Goal: Check status: Check status

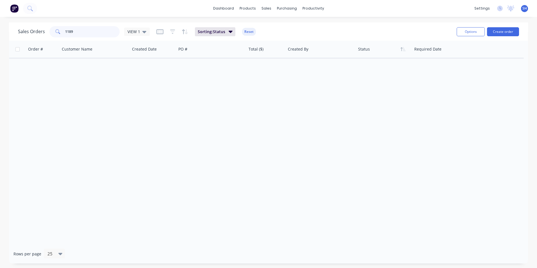
drag, startPoint x: 84, startPoint y: 28, endPoint x: 83, endPoint y: 23, distance: 5.5
click at [81, 22] on div "Sales Orders 1189 VIEW 1 Sorting: Status Reset Options Create order" at bounding box center [268, 31] width 519 height 18
drag, startPoint x: 88, startPoint y: 27, endPoint x: 30, endPoint y: 26, distance: 57.6
click at [30, 26] on div "Sales Orders 1189 VIEW 1 Sorting: Status Reset" at bounding box center [235, 32] width 434 height 14
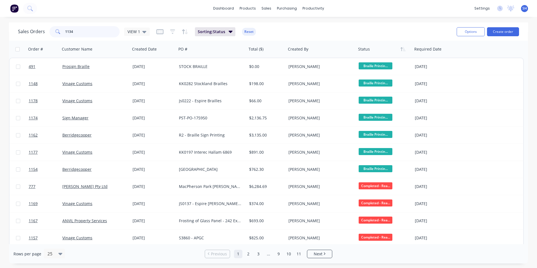
type input "1134"
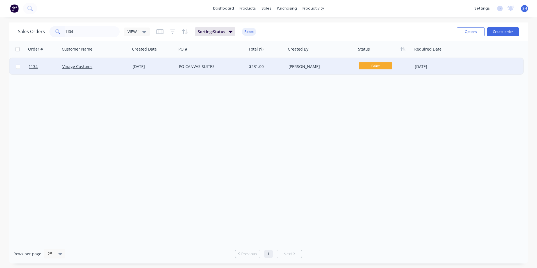
click at [225, 67] on div "PO CANVAS SUITES" at bounding box center [210, 67] width 62 height 6
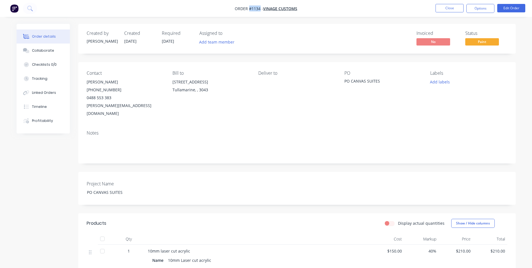
drag, startPoint x: 260, startPoint y: 8, endPoint x: 249, endPoint y: 9, distance: 10.7
click at [249, 9] on span "Order #1134 -" at bounding box center [249, 8] width 28 height 5
copy span "#1134"
drag, startPoint x: 383, startPoint y: 81, endPoint x: 351, endPoint y: 79, distance: 31.2
click at [351, 79] on div "PO CANVAS SUITES" at bounding box center [380, 82] width 70 height 8
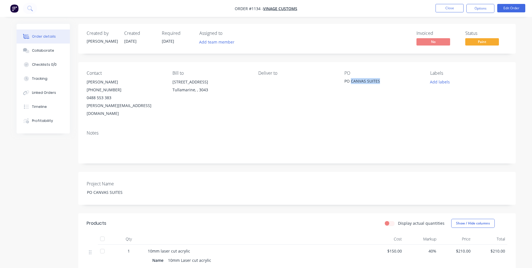
copy div "CANVAS SUITES"
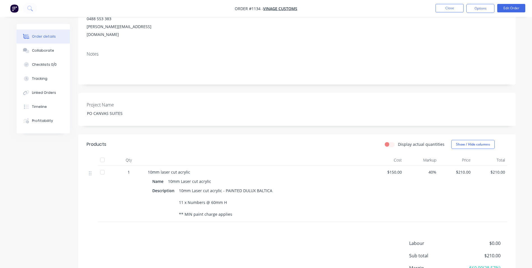
scroll to position [84, 0]
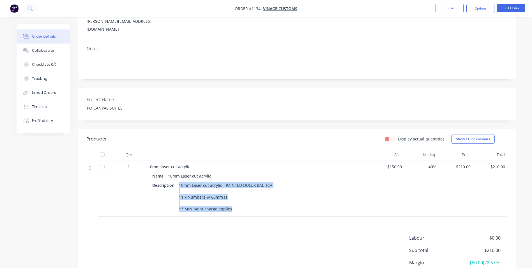
drag, startPoint x: 178, startPoint y: 175, endPoint x: 233, endPoint y: 204, distance: 61.8
click at [233, 204] on div "10mm Laser cut acrylic - PAINTED DULUX BALTICA 11 x Numbers @ 60mm H ** MIN pai…" at bounding box center [226, 197] width 98 height 32
copy div "10mm Laser cut acrylic - PAINTED DULUX BALTICA 11 x Numbers @ 60mm H ** MIN pai…"
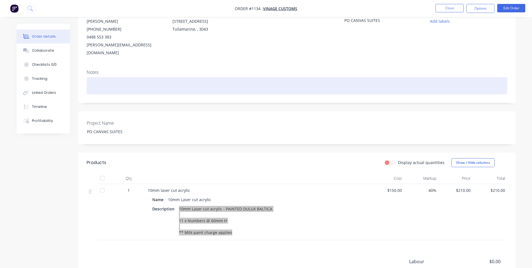
scroll to position [0, 0]
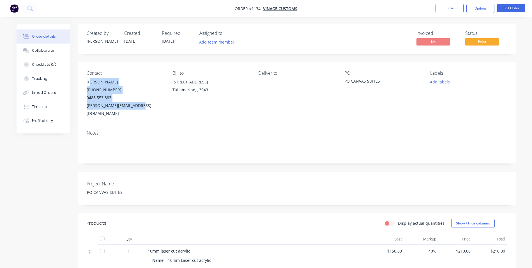
drag, startPoint x: 87, startPoint y: 82, endPoint x: 147, endPoint y: 106, distance: 65.2
click at [147, 106] on div "[PERSON_NAME] [PHONE_NUMBER] [PERSON_NAME][EMAIL_ADDRESS][DOMAIN_NAME]" at bounding box center [125, 97] width 77 height 39
copy div "[PERSON_NAME] [PHONE_NUMBER] [PERSON_NAME][EMAIL_ADDRESS][DOMAIN_NAME]"
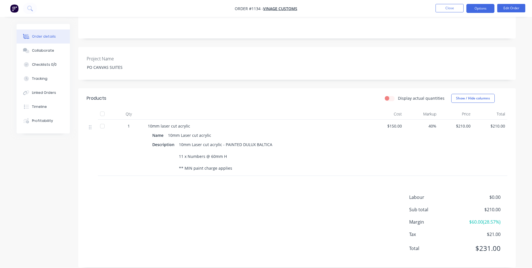
click at [485, 6] on button "Options" at bounding box center [481, 8] width 28 height 9
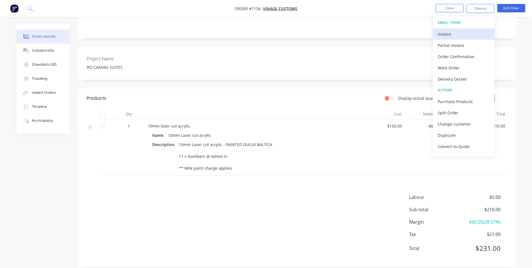
click at [449, 30] on div "Invoice" at bounding box center [464, 34] width 52 height 8
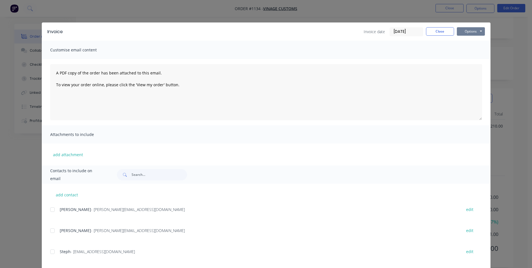
click at [460, 29] on button "Options" at bounding box center [471, 31] width 28 height 8
click at [463, 50] on button "Print" at bounding box center [475, 50] width 36 height 9
drag, startPoint x: 434, startPoint y: 35, endPoint x: 454, endPoint y: 21, distance: 24.4
click at [435, 34] on button "Close" at bounding box center [440, 31] width 28 height 8
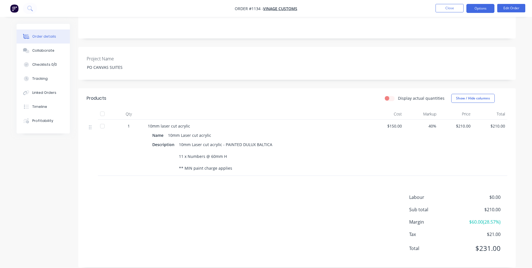
click at [483, 6] on button "Options" at bounding box center [481, 8] width 28 height 9
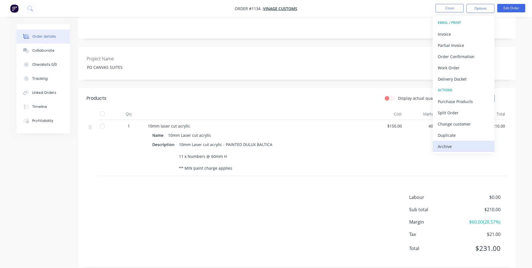
click at [451, 145] on div "Archive" at bounding box center [464, 146] width 52 height 8
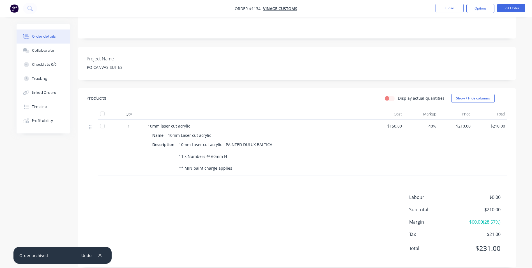
scroll to position [13, 0]
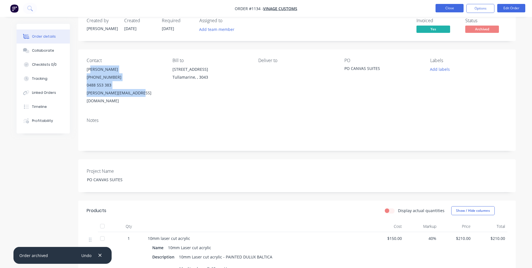
click at [450, 10] on button "Close" at bounding box center [450, 8] width 28 height 8
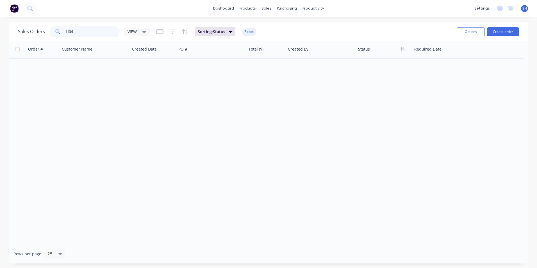
click at [117, 34] on input "1134" at bounding box center [92, 31] width 55 height 11
type input "1178"
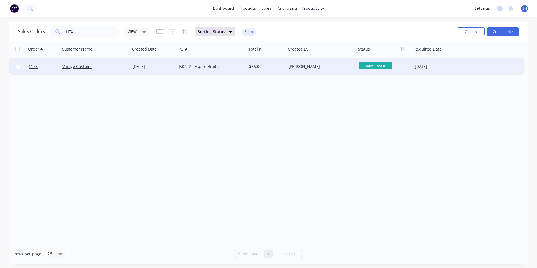
click at [231, 68] on div "Js0222 - Espire Brailles" at bounding box center [210, 67] width 62 height 6
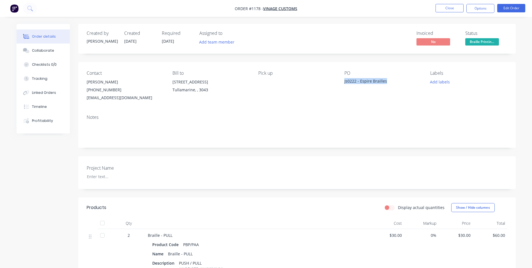
drag, startPoint x: 387, startPoint y: 81, endPoint x: 344, endPoint y: 81, distance: 42.9
click at [345, 81] on div "Js0222 - Espire Brailles" at bounding box center [380, 82] width 70 height 8
copy div "Js0222 - Espire Brailles"
drag, startPoint x: 258, startPoint y: 8, endPoint x: 250, endPoint y: 8, distance: 8.1
click at [250, 8] on span "Order #1178 -" at bounding box center [249, 8] width 28 height 5
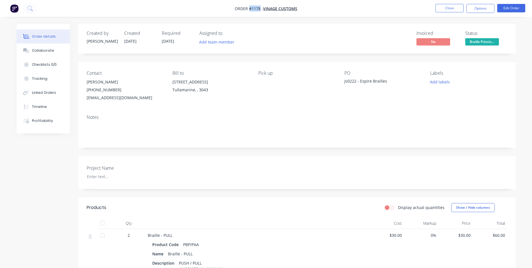
copy span "#1178"
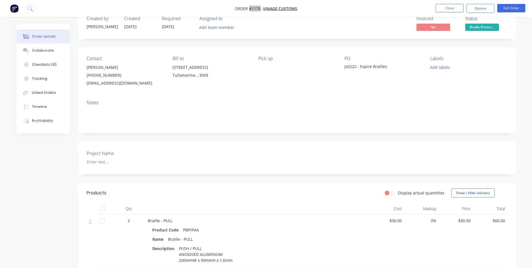
scroll to position [28, 0]
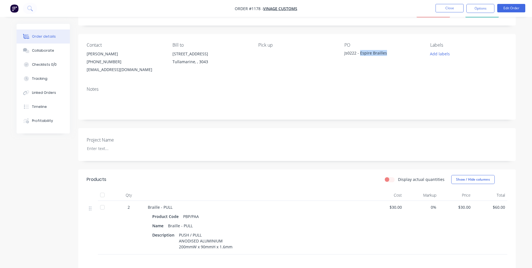
drag, startPoint x: 386, startPoint y: 55, endPoint x: 360, endPoint y: 54, distance: 25.6
click at [360, 54] on div "Js0222 - Espire Brailles" at bounding box center [380, 54] width 70 height 8
copy div "Espire Brailles"
drag, startPoint x: 198, startPoint y: 214, endPoint x: 182, endPoint y: 215, distance: 16.3
click at [182, 215] on div "PBP/PAA" at bounding box center [191, 216] width 20 height 8
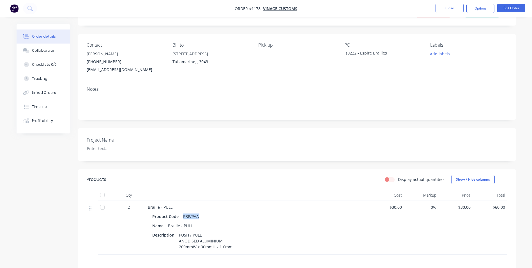
copy div "PBP/PAA"
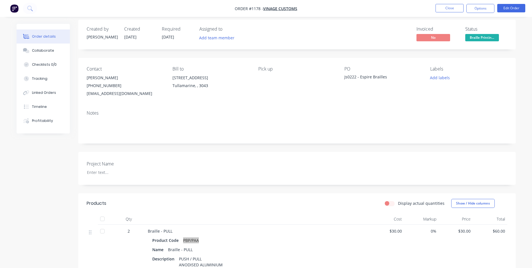
scroll to position [0, 0]
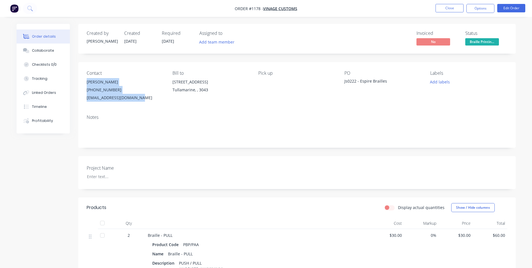
drag, startPoint x: 87, startPoint y: 80, endPoint x: 143, endPoint y: 101, distance: 59.5
click at [143, 101] on div "[PERSON_NAME] [PHONE_NUMBER] [EMAIL_ADDRESS][DOMAIN_NAME]" at bounding box center [125, 90] width 77 height 24
copy div "[PERSON_NAME] [PHONE_NUMBER] [EMAIL_ADDRESS][DOMAIN_NAME]"
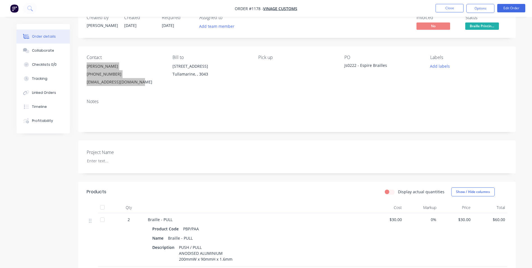
scroll to position [115, 0]
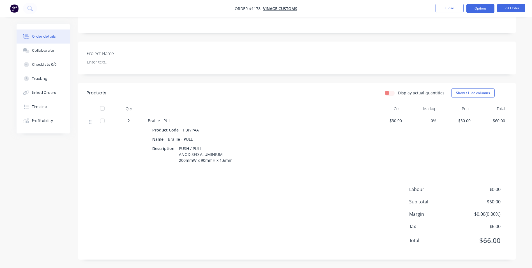
click at [475, 6] on button "Options" at bounding box center [481, 8] width 28 height 9
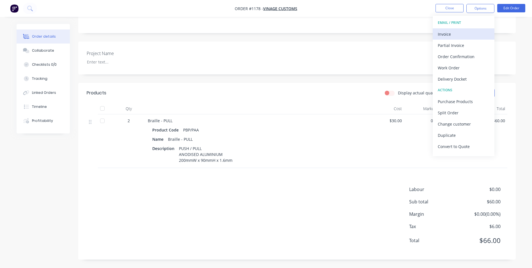
click at [457, 29] on button "Invoice" at bounding box center [464, 33] width 62 height 11
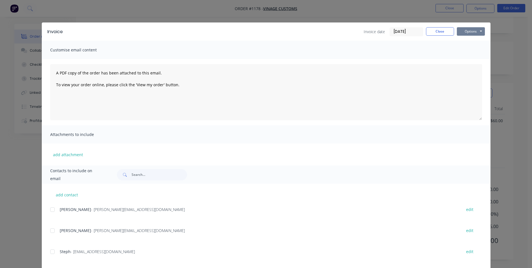
click at [465, 27] on button "Options" at bounding box center [471, 31] width 28 height 8
click at [463, 47] on button "Print" at bounding box center [475, 50] width 36 height 9
drag, startPoint x: 433, startPoint y: 32, endPoint x: 468, endPoint y: 21, distance: 36.8
click at [434, 31] on button "Close" at bounding box center [440, 31] width 28 height 8
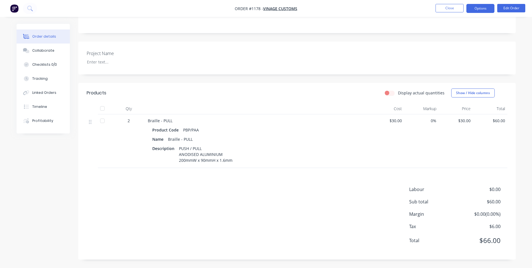
drag, startPoint x: 475, startPoint y: 10, endPoint x: 475, endPoint y: 13, distance: 3.4
click at [475, 10] on button "Options" at bounding box center [481, 8] width 28 height 9
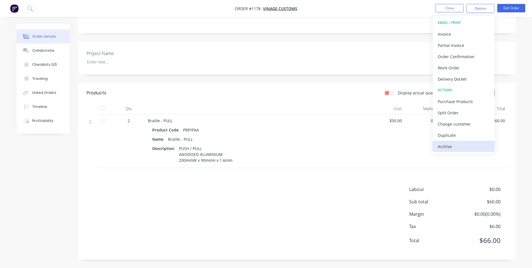
click at [474, 144] on div "Archive" at bounding box center [464, 146] width 52 height 8
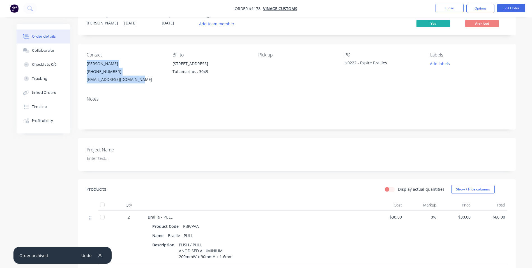
scroll to position [0, 0]
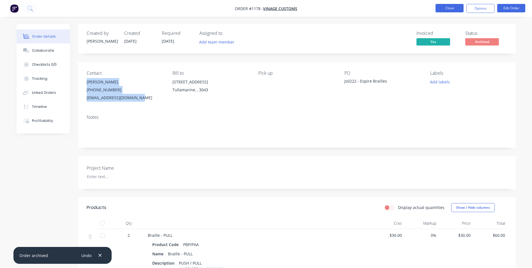
click at [460, 10] on button "Close" at bounding box center [450, 8] width 28 height 8
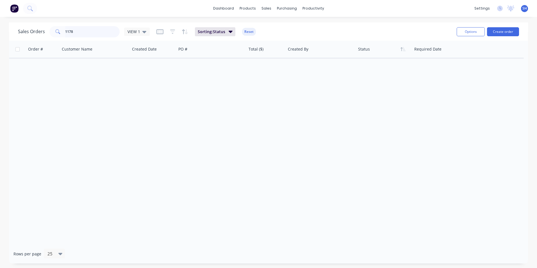
click at [106, 30] on input "1178" at bounding box center [92, 31] width 55 height 11
drag, startPoint x: 102, startPoint y: 29, endPoint x: 45, endPoint y: 29, distance: 57.8
click at [45, 29] on div "Sales Orders 1178 VIEW 1" at bounding box center [84, 31] width 132 height 11
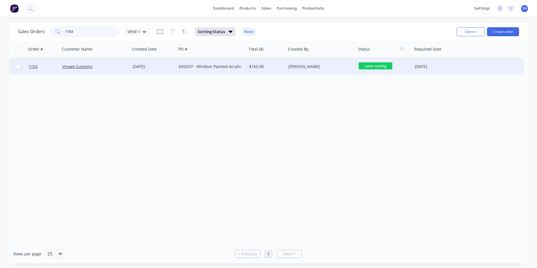
type input "1153"
click at [170, 67] on div "[DATE]" at bounding box center [153, 67] width 42 height 6
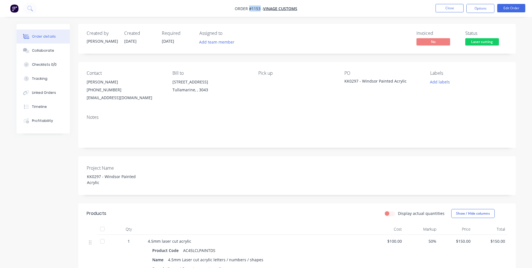
drag, startPoint x: 259, startPoint y: 7, endPoint x: 250, endPoint y: 7, distance: 9.5
click at [250, 7] on span "Order #1153 -" at bounding box center [249, 8] width 28 height 5
copy span "#1153"
drag, startPoint x: 358, startPoint y: 81, endPoint x: 344, endPoint y: 81, distance: 13.5
click at [345, 81] on div "KK0297 - Windsor Painted Acrylic" at bounding box center [380, 82] width 70 height 8
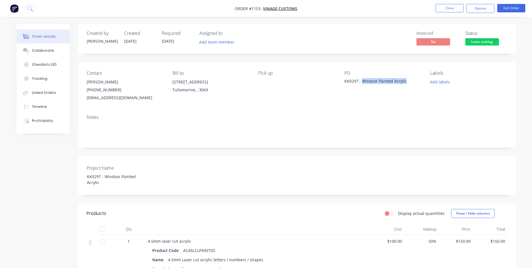
drag, startPoint x: 406, startPoint y: 80, endPoint x: 363, endPoint y: 81, distance: 43.2
click at [363, 81] on div "KK0297 - Windsor Painted Acrylic" at bounding box center [380, 82] width 70 height 8
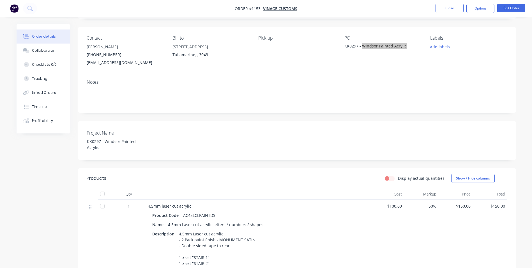
scroll to position [140, 0]
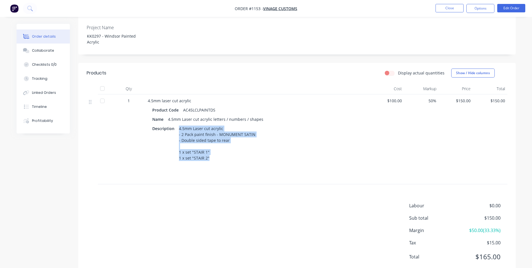
drag, startPoint x: 179, startPoint y: 121, endPoint x: 215, endPoint y: 154, distance: 48.9
click at [215, 154] on div "4.5mm Laser cut acrylic - 2 Pack paint finish - MONUMENT SATIN - Double sided t…" at bounding box center [217, 143] width 81 height 38
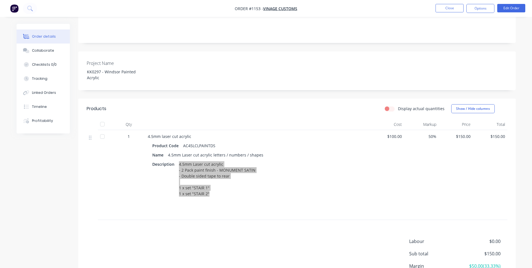
scroll to position [28, 0]
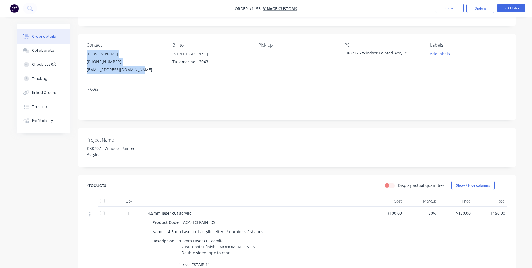
drag, startPoint x: 86, startPoint y: 53, endPoint x: 140, endPoint y: 70, distance: 56.3
click at [140, 70] on div "Contact [PERSON_NAME] [PHONE_NUMBER] [EMAIL_ADDRESS][DOMAIN_NAME] Bill to [STRE…" at bounding box center [297, 58] width 438 height 48
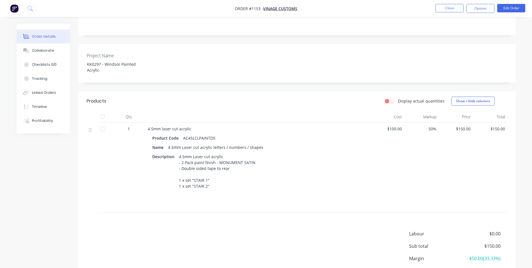
scroll to position [140, 0]
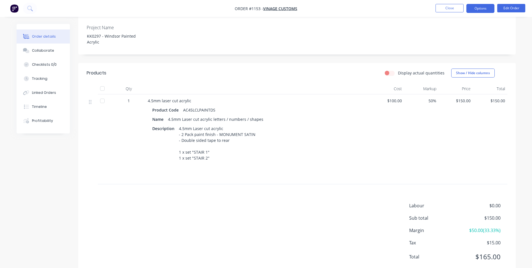
click at [484, 10] on button "Options" at bounding box center [481, 8] width 28 height 9
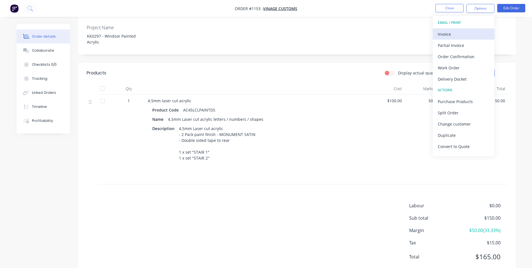
click at [470, 34] on div "Invoice" at bounding box center [464, 34] width 52 height 8
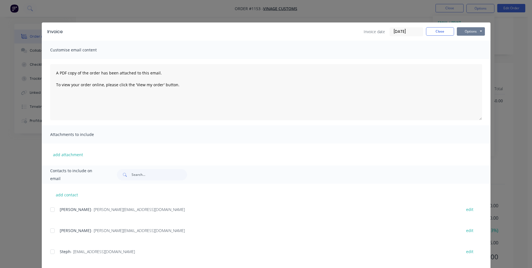
click at [477, 35] on button "Options" at bounding box center [471, 31] width 28 height 8
click at [475, 48] on button "Print" at bounding box center [475, 50] width 36 height 9
click at [436, 34] on button "Close" at bounding box center [440, 31] width 28 height 8
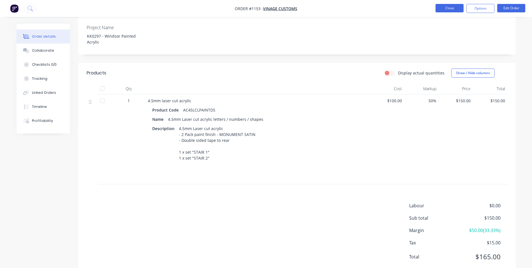
click at [449, 9] on button "Close" at bounding box center [450, 8] width 28 height 8
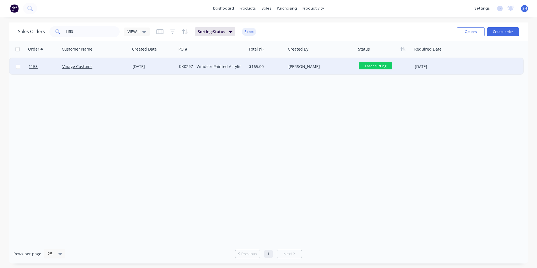
click at [322, 63] on div "[PERSON_NAME]" at bounding box center [321, 66] width 70 height 17
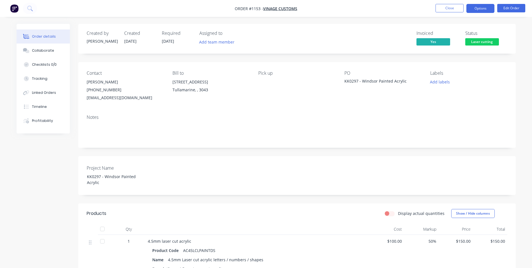
click at [487, 10] on button "Options" at bounding box center [481, 8] width 28 height 9
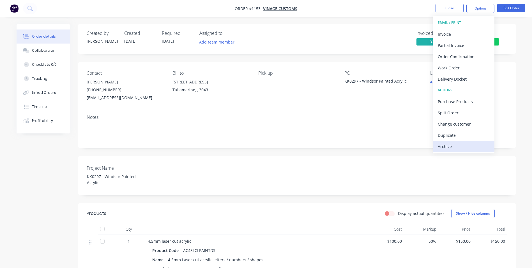
drag, startPoint x: 478, startPoint y: 147, endPoint x: 474, endPoint y: 145, distance: 4.4
click at [477, 146] on div "Archive" at bounding box center [464, 146] width 52 height 8
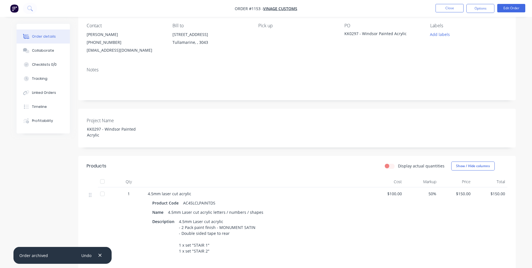
scroll to position [163, 0]
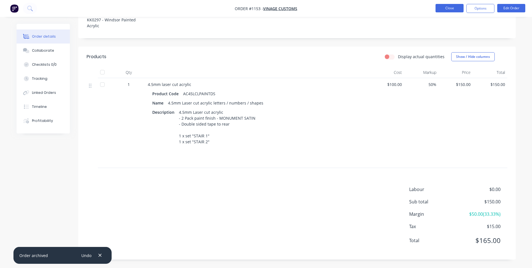
click at [458, 8] on button "Close" at bounding box center [450, 8] width 28 height 8
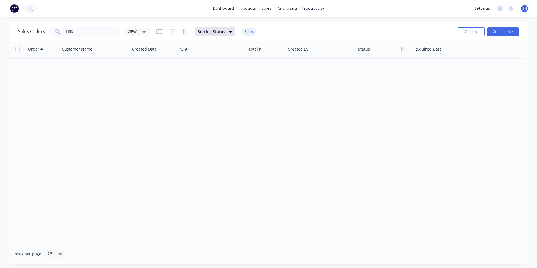
drag, startPoint x: 303, startPoint y: 87, endPoint x: 451, endPoint y: 29, distance: 158.5
click at [304, 86] on div "Order # Customer Name Created Date PO # Total ($) Created By Status Required Da…" at bounding box center [268, 142] width 519 height 203
